Goal: Register for event/course

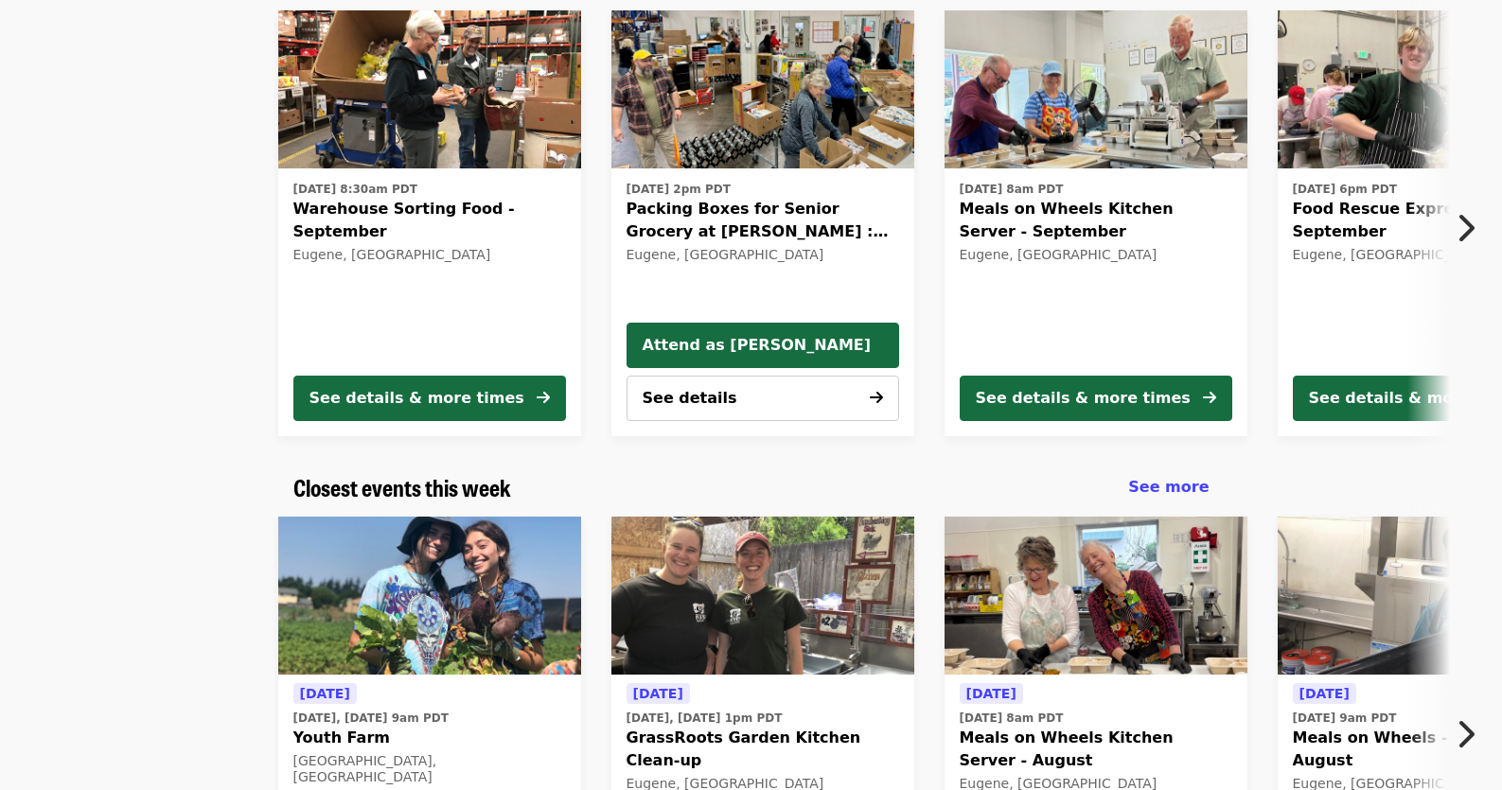
scroll to position [379, 0]
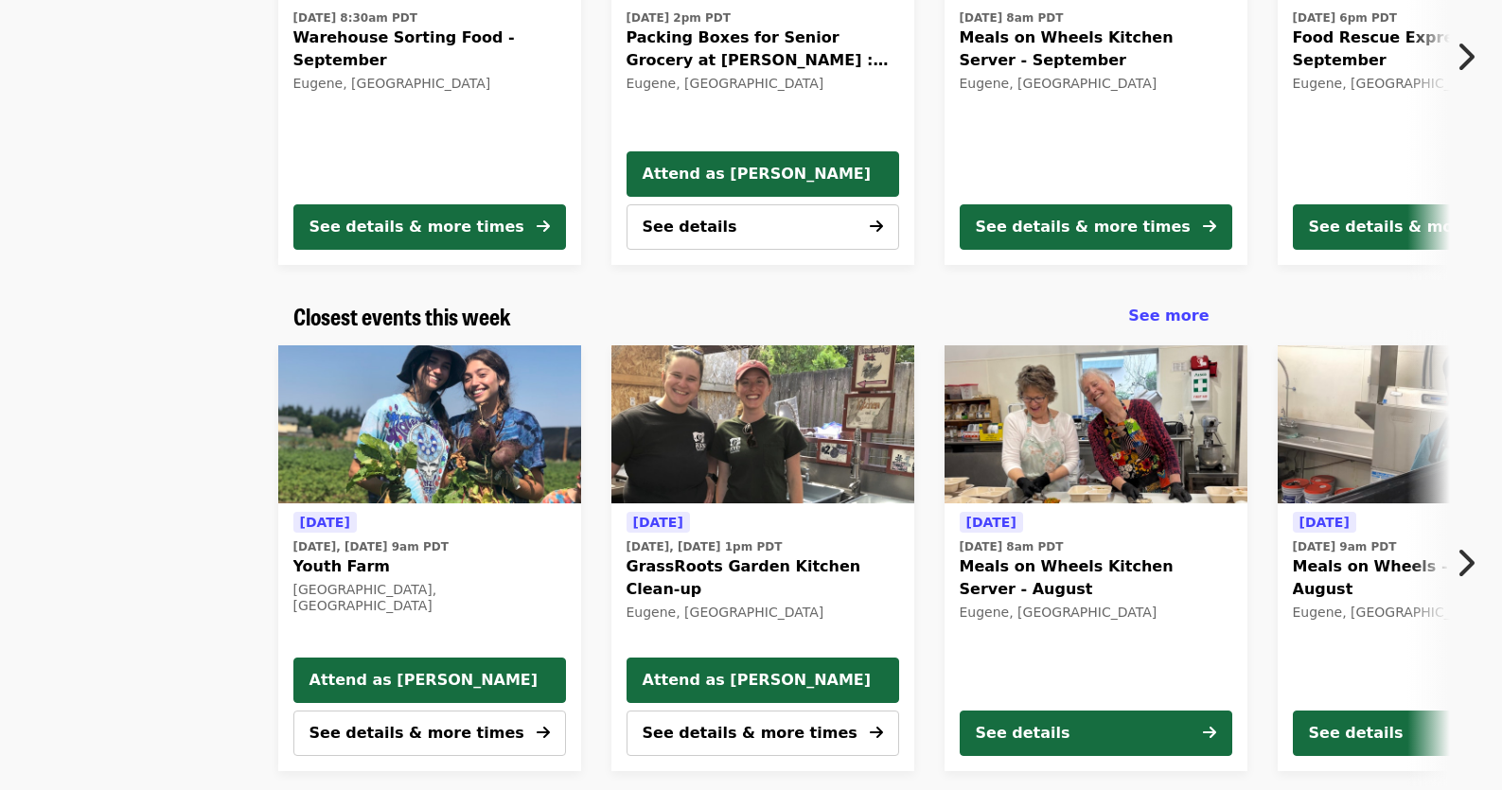
click at [1474, 567] on icon "chevron-right icon" at bounding box center [1465, 563] width 19 height 36
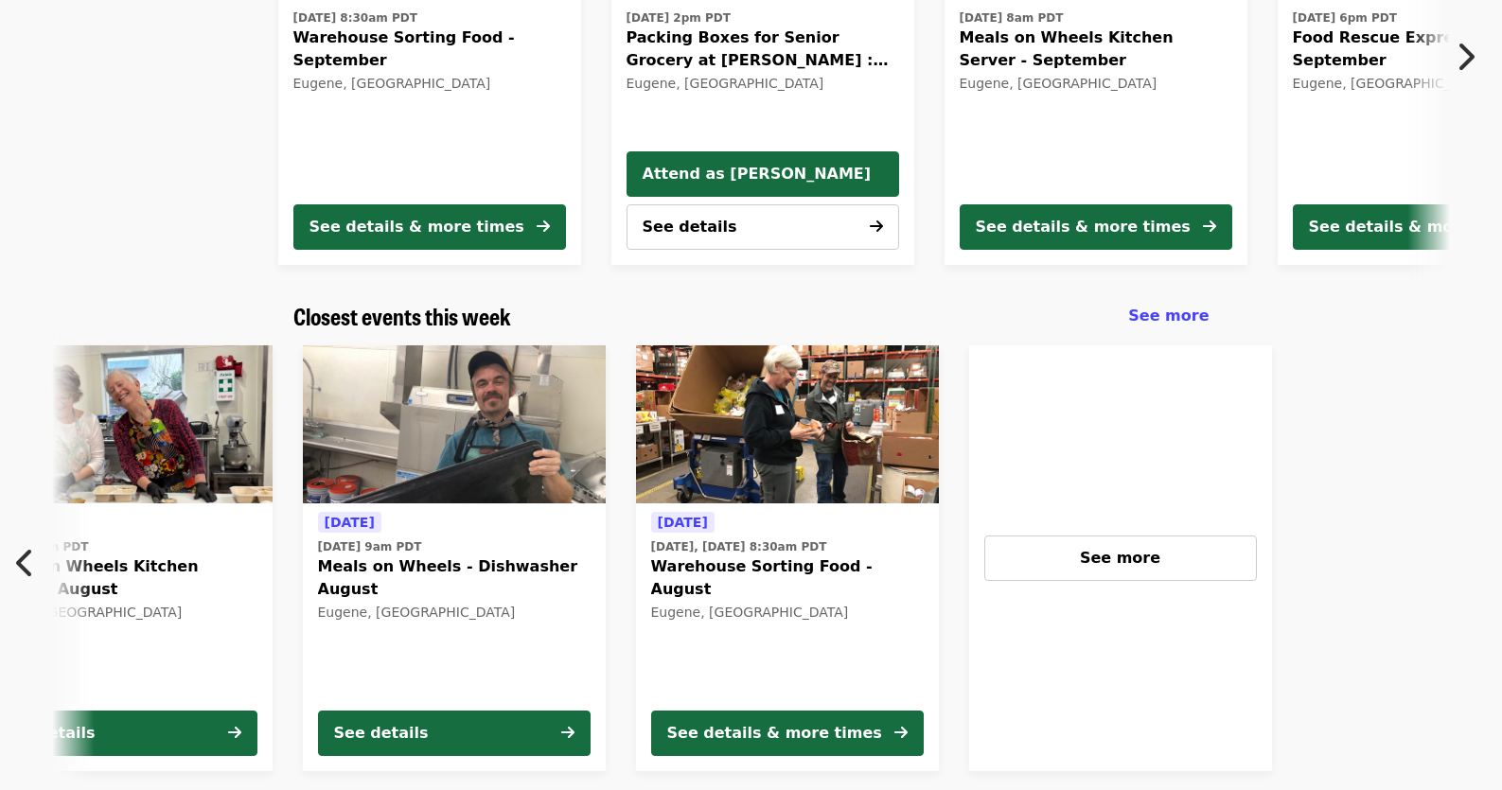
scroll to position [0, 1019]
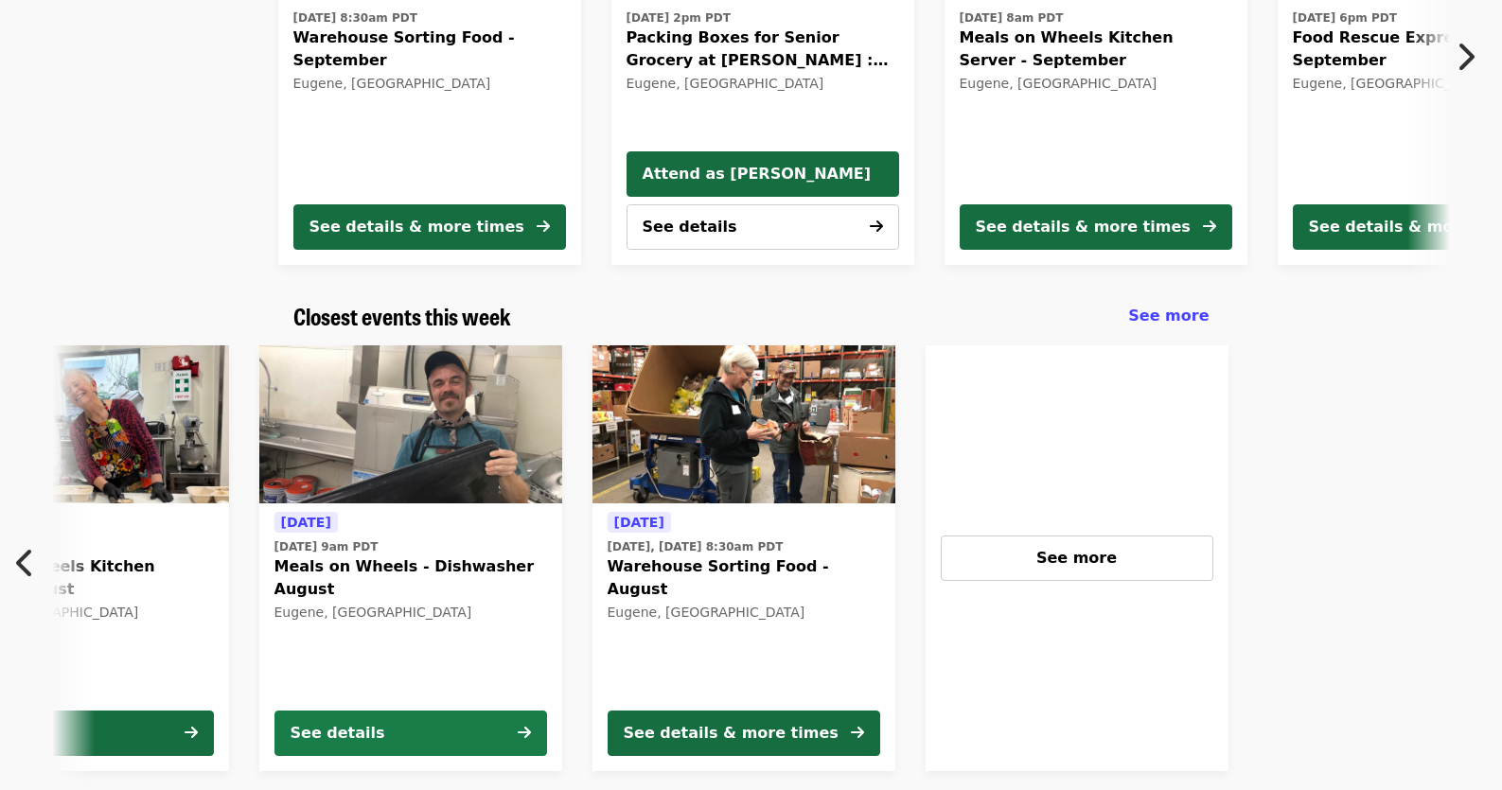
click at [359, 723] on div "See details" at bounding box center [338, 733] width 95 height 23
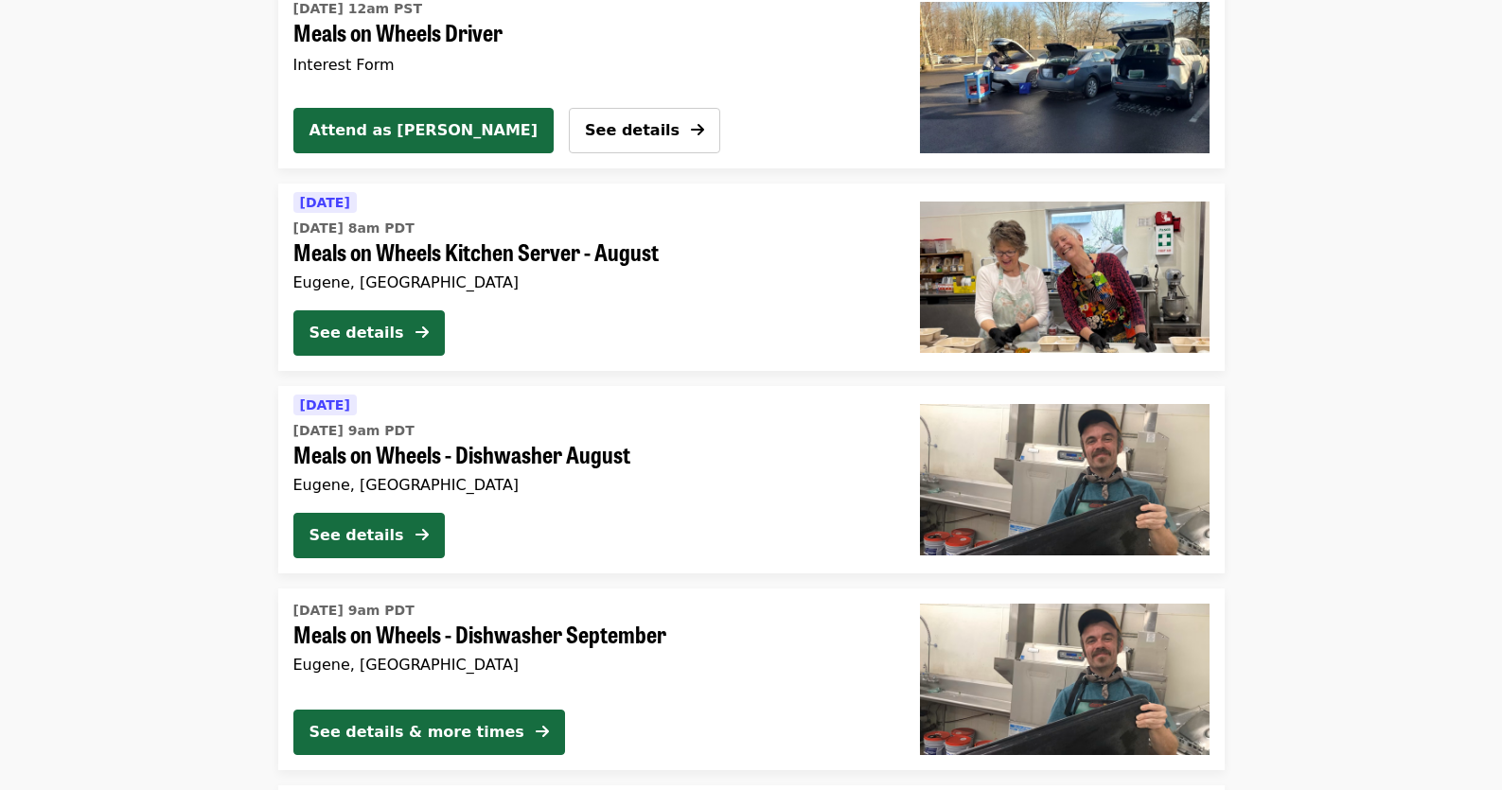
scroll to position [3284, 0]
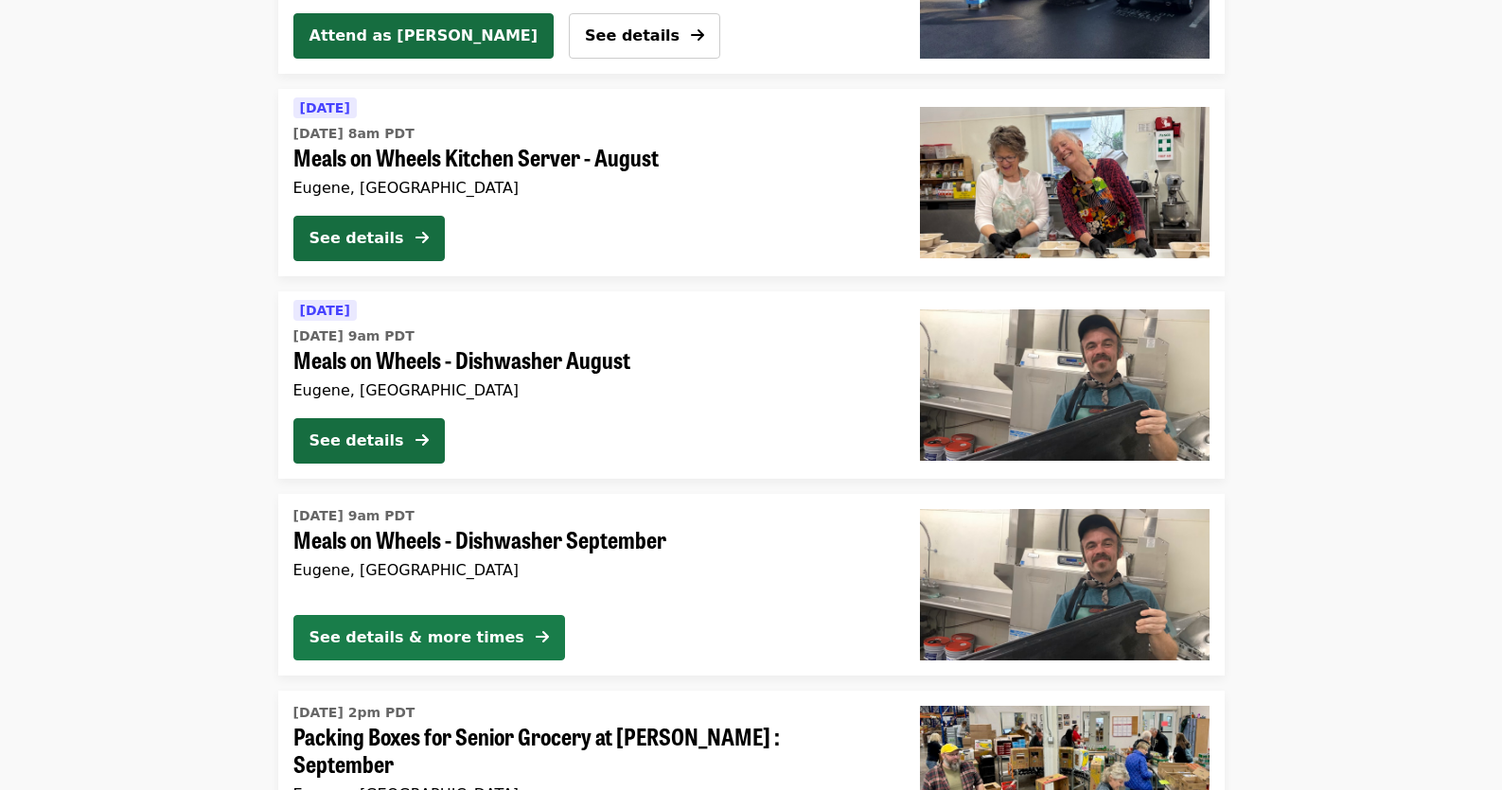
click at [471, 646] on div "See details & more times" at bounding box center [417, 638] width 215 height 23
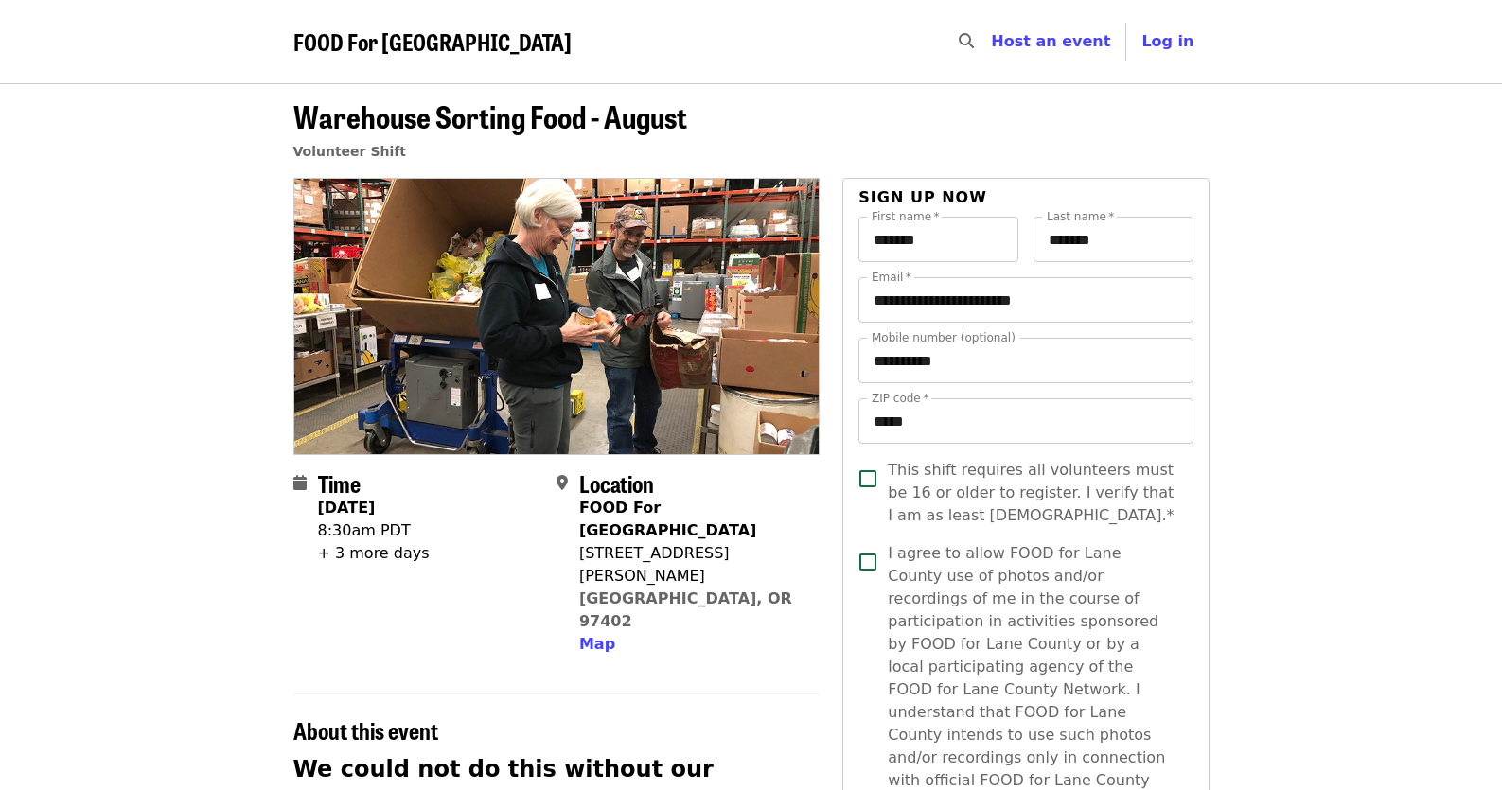
click at [317, 50] on span "FOOD For [GEOGRAPHIC_DATA]" at bounding box center [432, 41] width 278 height 33
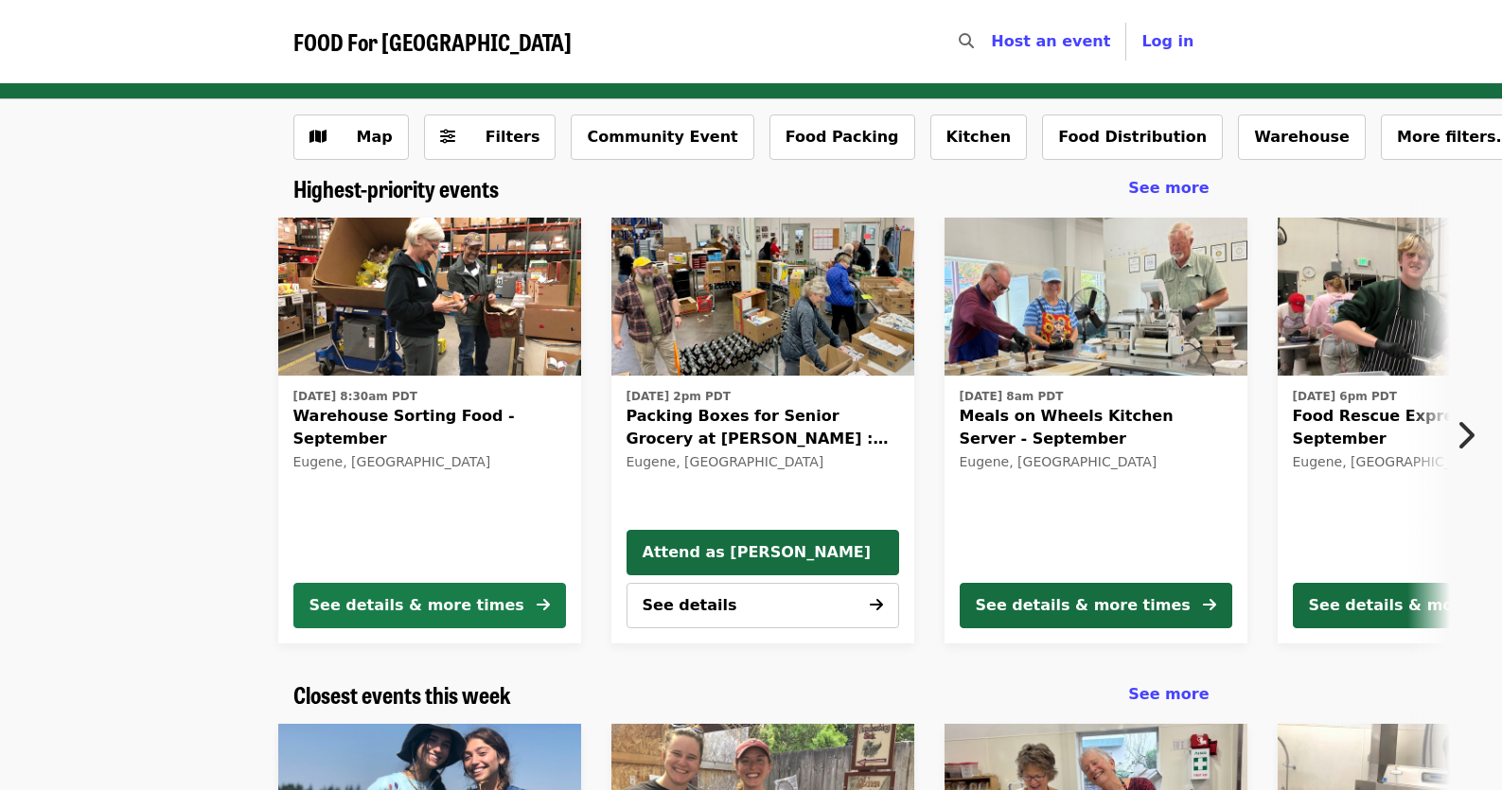
click at [392, 613] on div "See details & more times" at bounding box center [417, 605] width 215 height 23
